Goal: Information Seeking & Learning: Learn about a topic

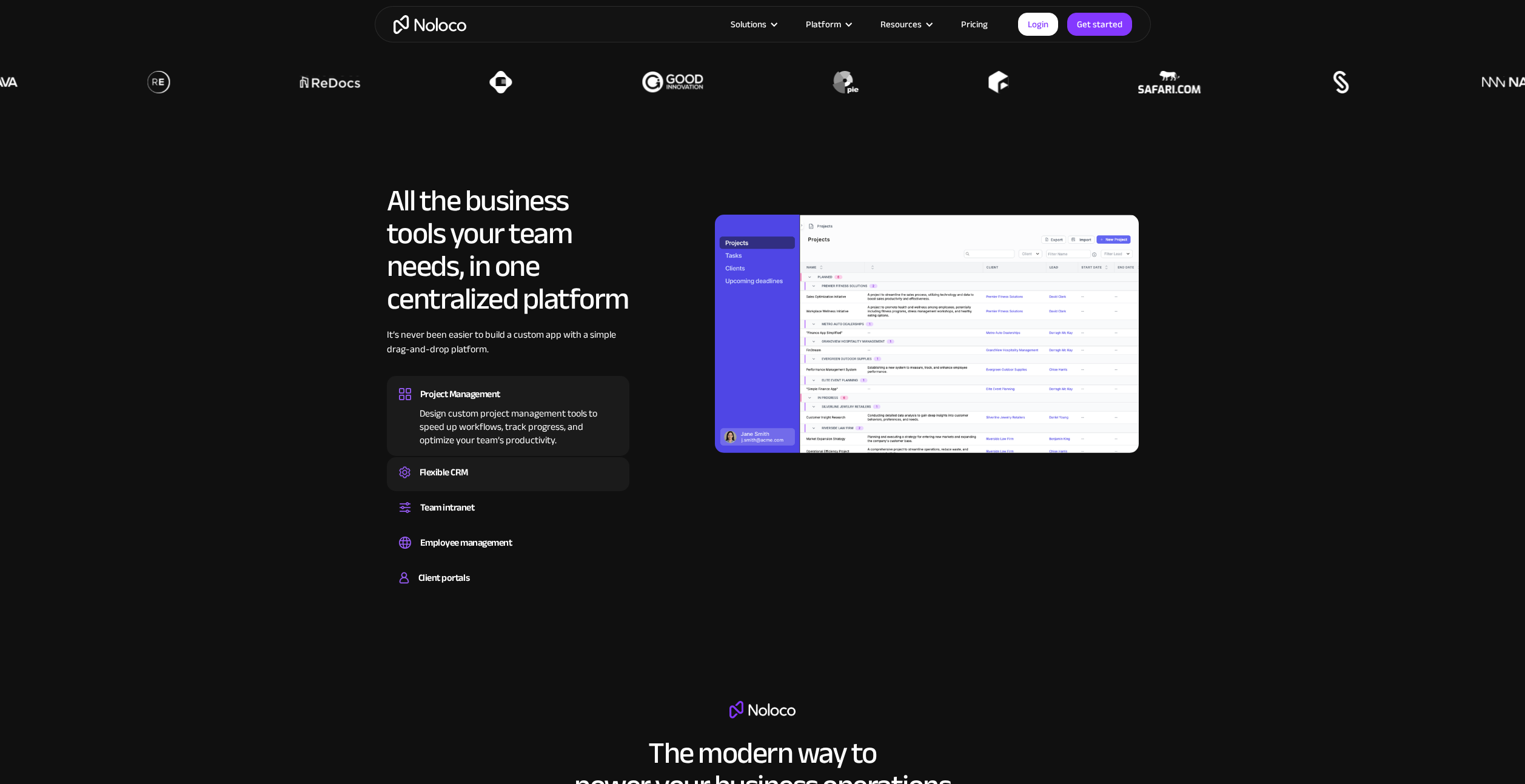
scroll to position [1303, 0]
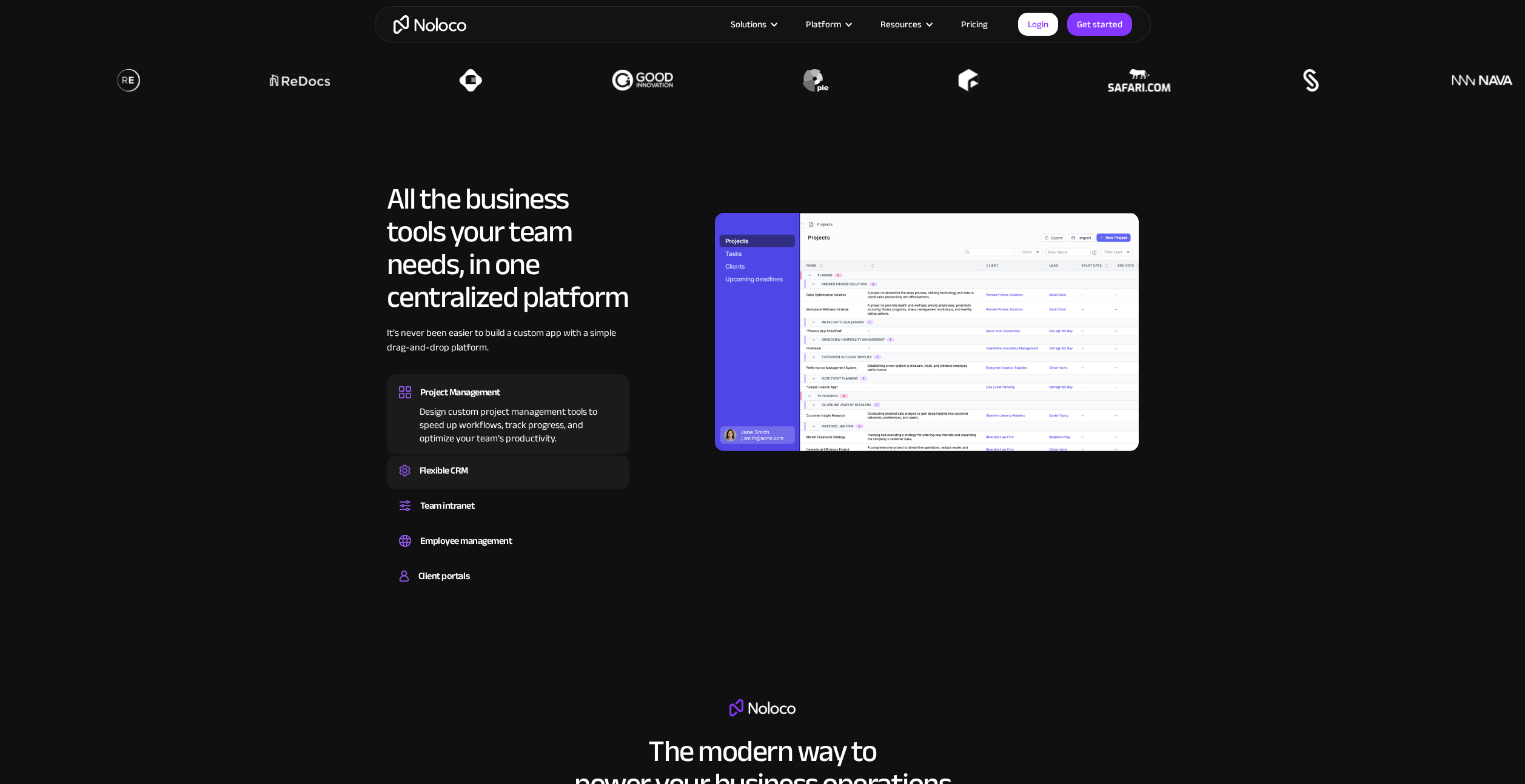
click at [459, 470] on div "Flexible CRM" at bounding box center [443, 470] width 48 height 18
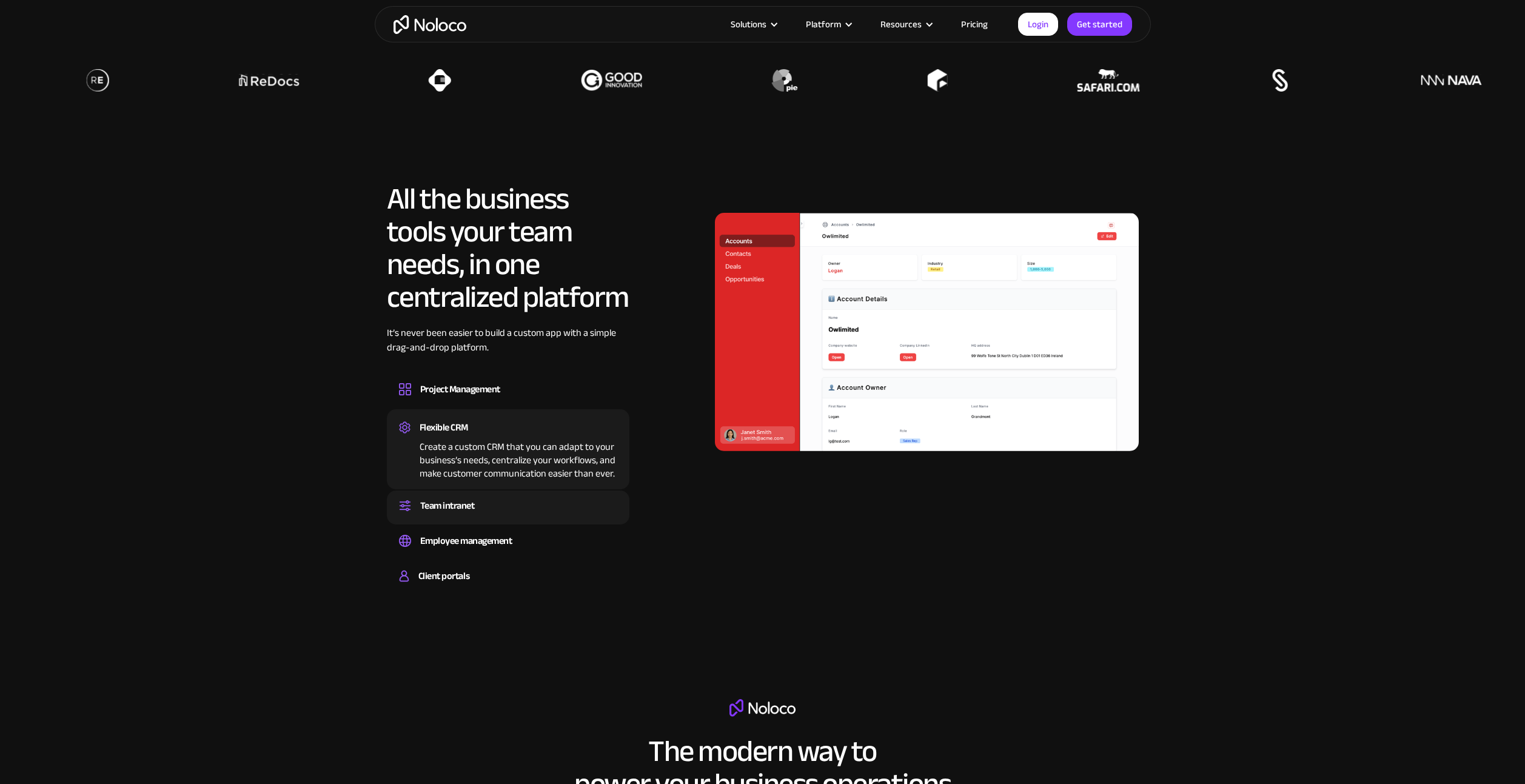
click at [456, 497] on div "Team intranet" at bounding box center [447, 506] width 55 height 18
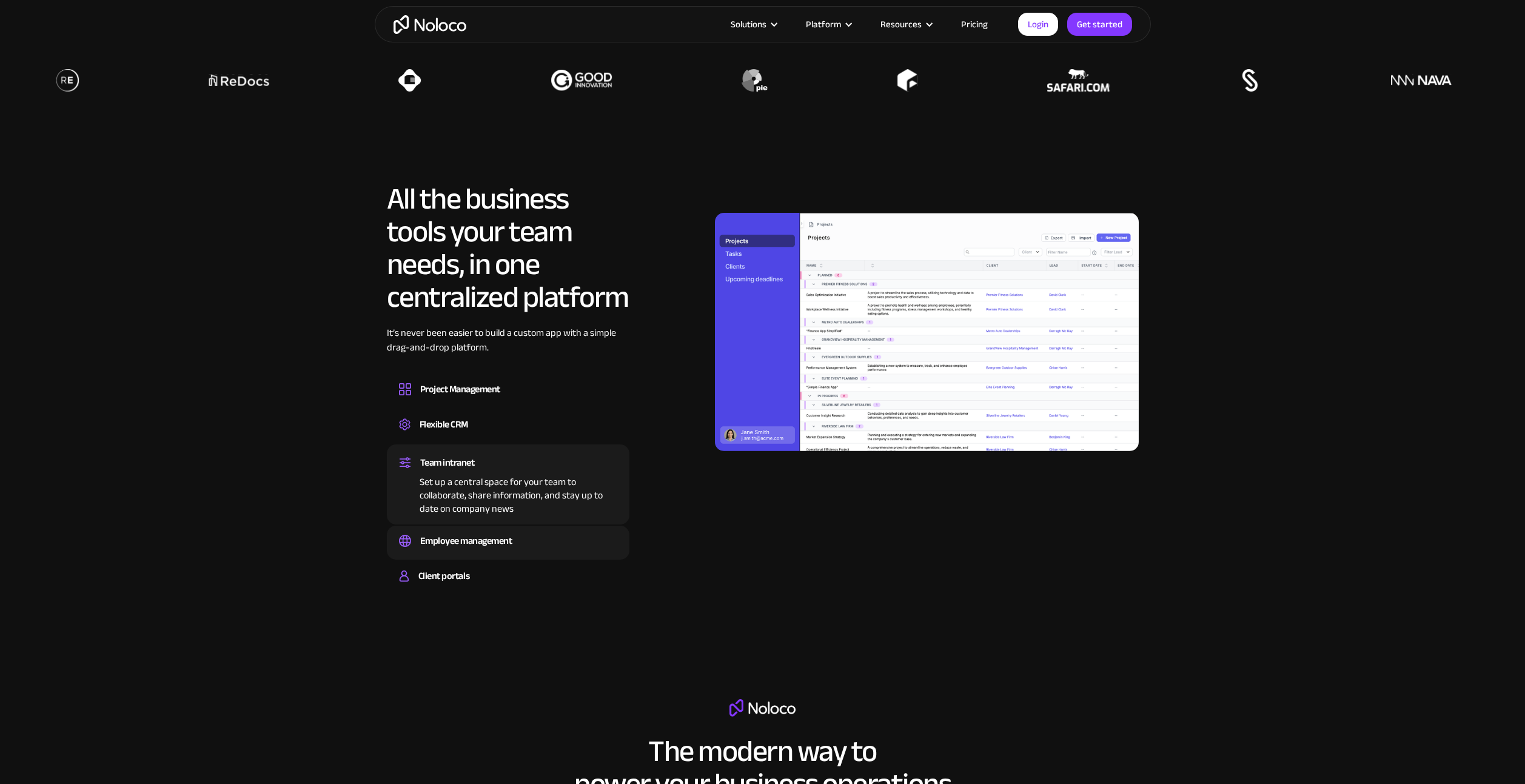
click at [455, 534] on div "Employee management" at bounding box center [466, 541] width 92 height 18
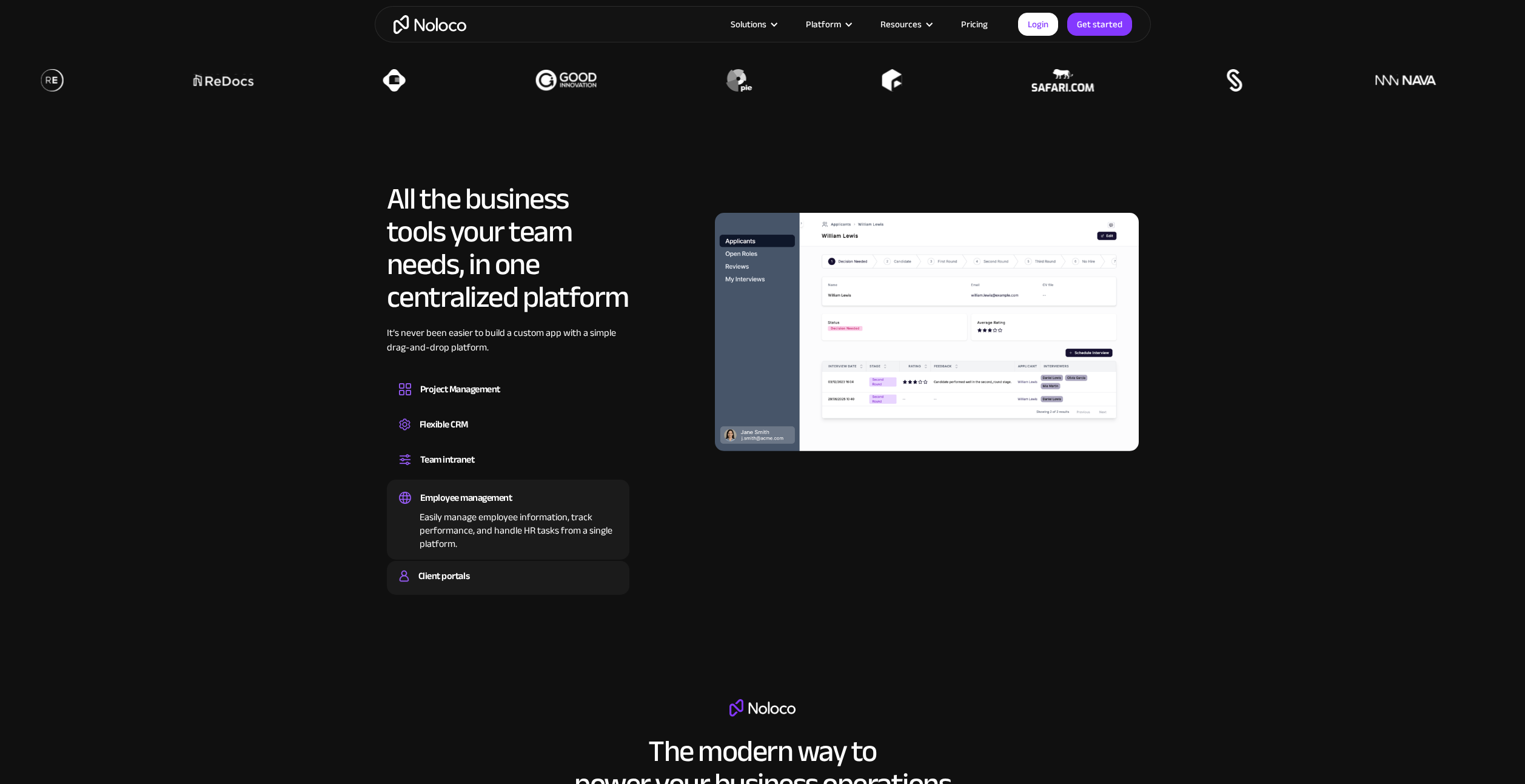
click at [450, 569] on div "Client portals" at bounding box center [443, 576] width 51 height 18
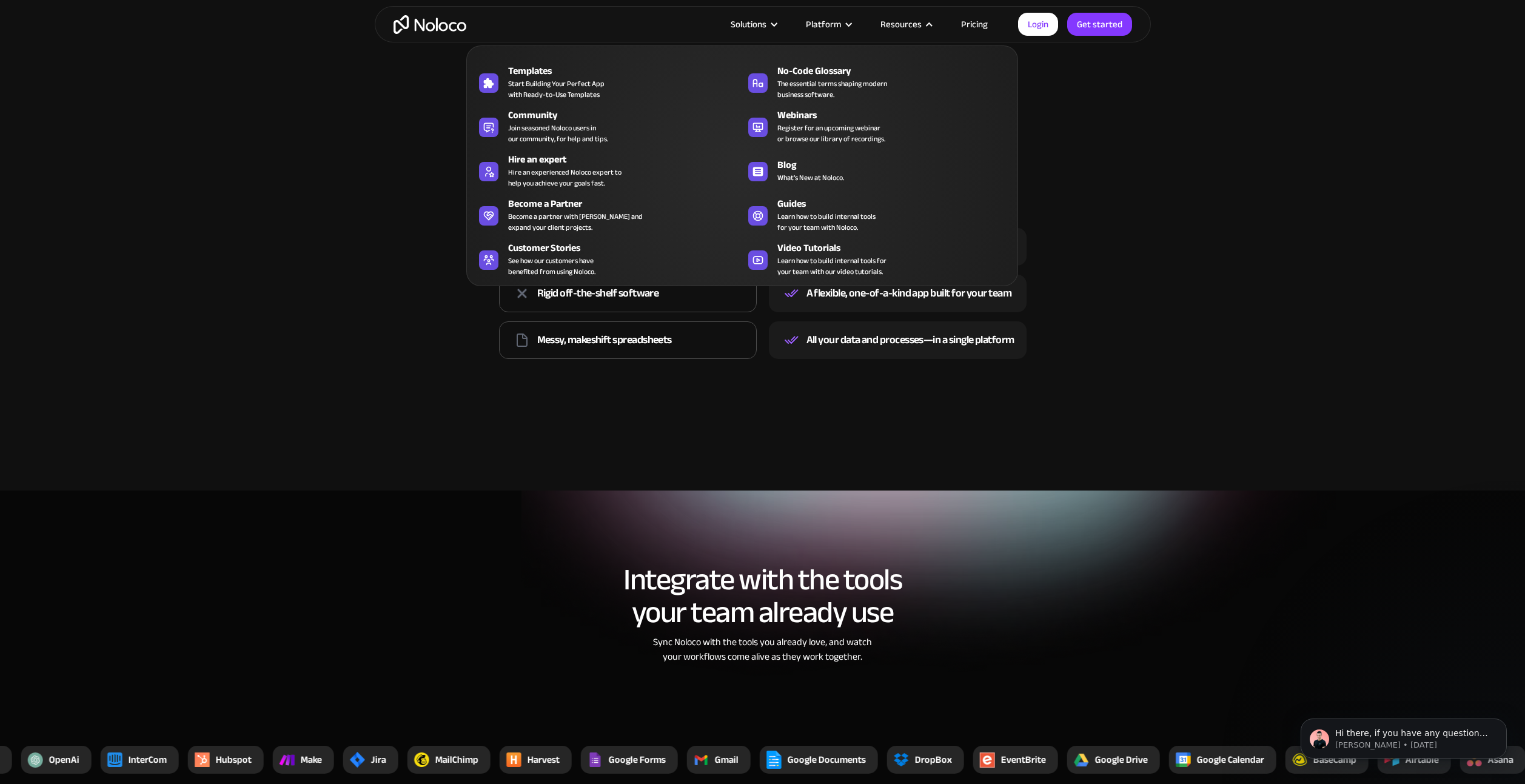
scroll to position [0, 0]
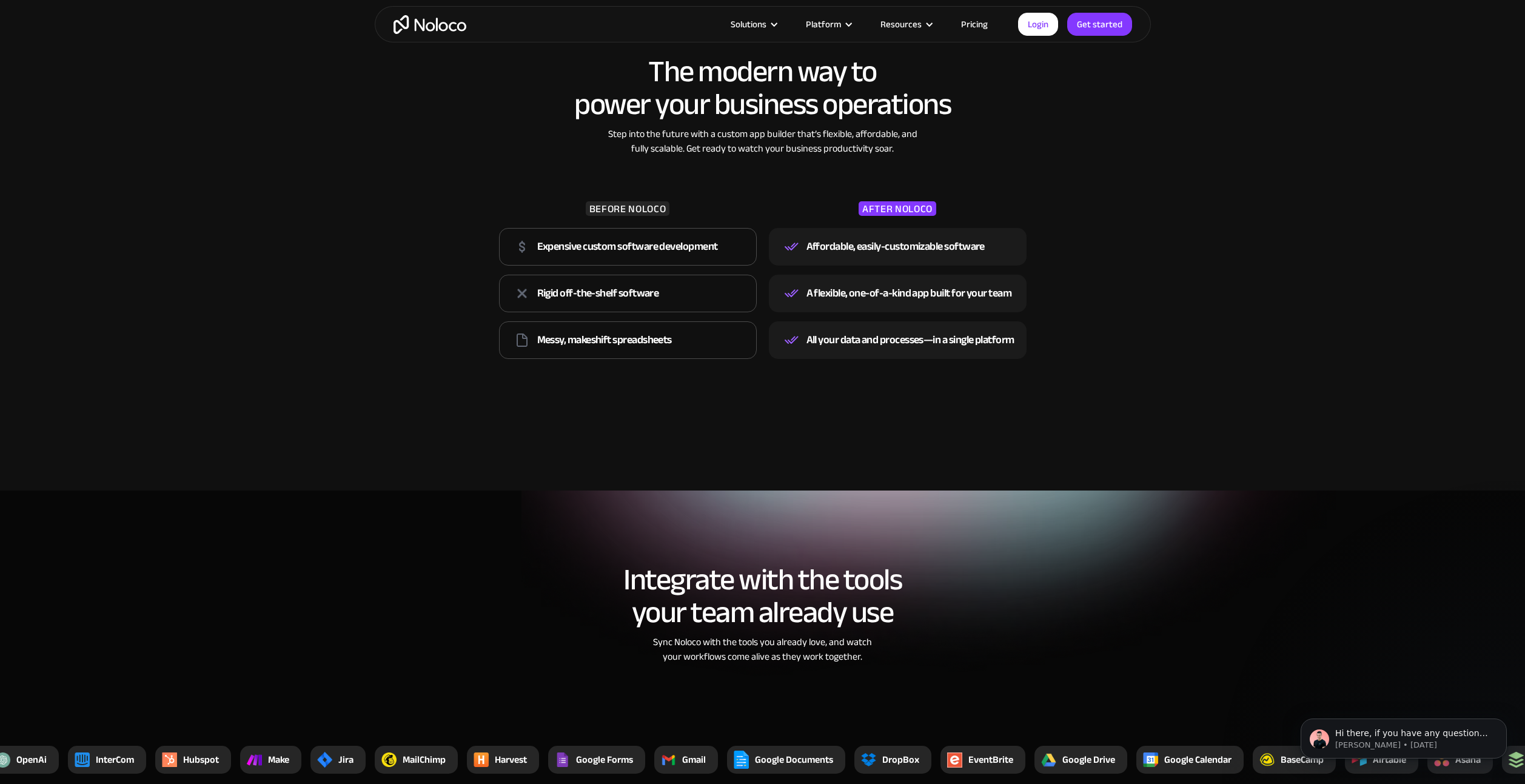
click at [975, 24] on link "Pricing" at bounding box center [974, 24] width 57 height 16
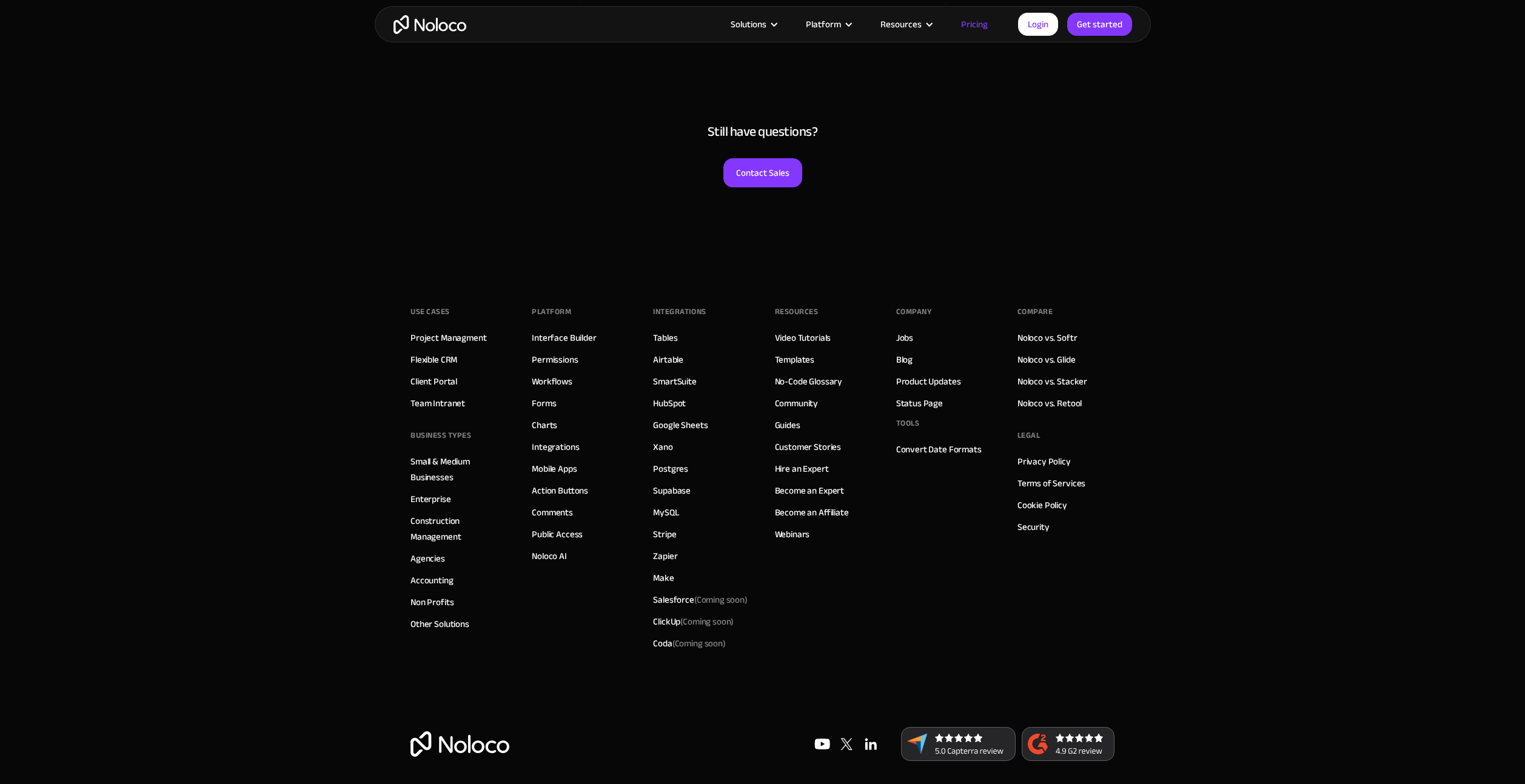
scroll to position [5851, 0]
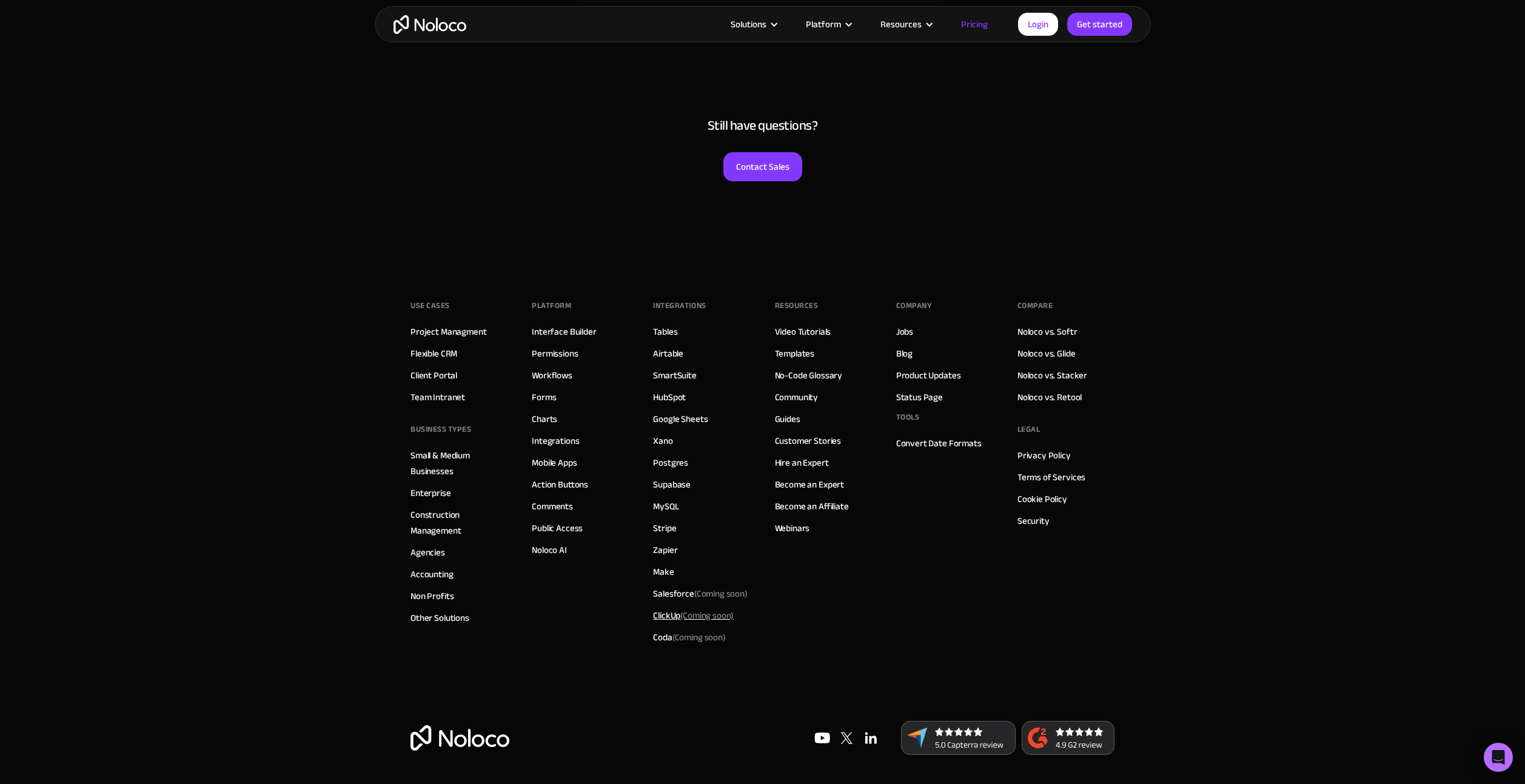
click at [679, 617] on div "ClickUp (Coming soon)" at bounding box center [693, 615] width 80 height 16
